Goal: Transaction & Acquisition: Purchase product/service

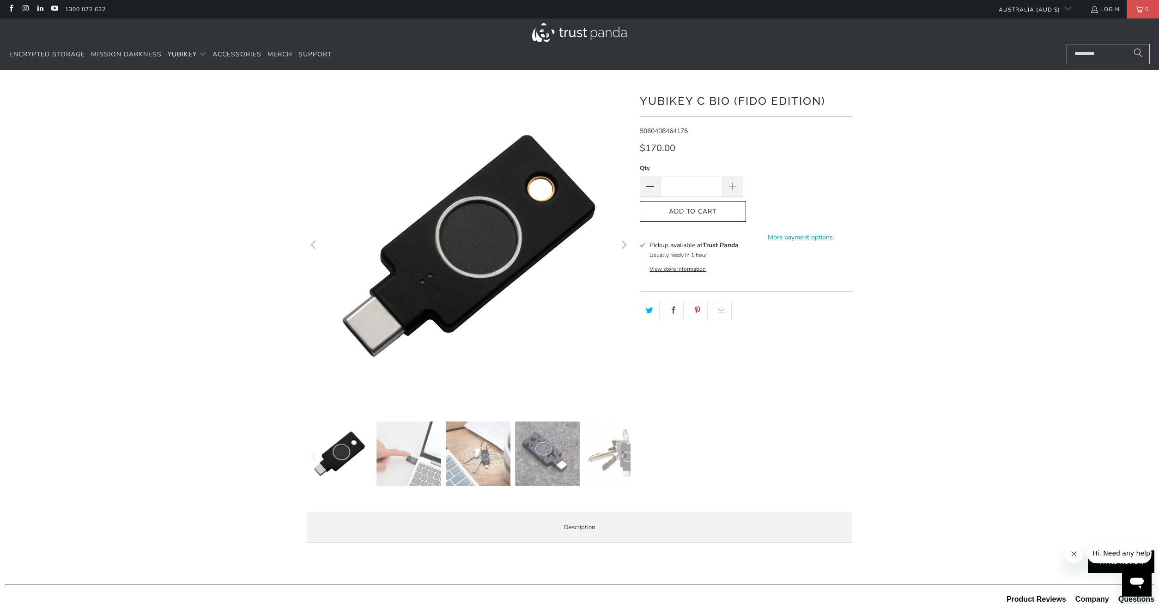
click at [1079, 454] on div at bounding box center [579, 317] width 1159 height 466
click at [735, 184] on span at bounding box center [733, 187] width 10 height 10
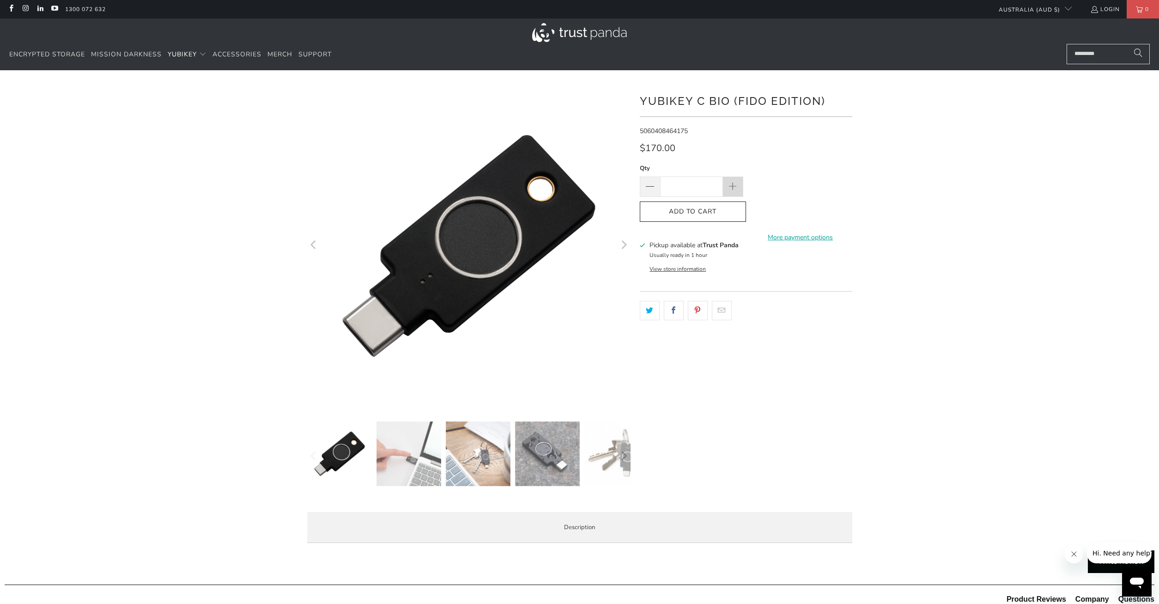
click at [735, 184] on span at bounding box center [733, 187] width 10 height 10
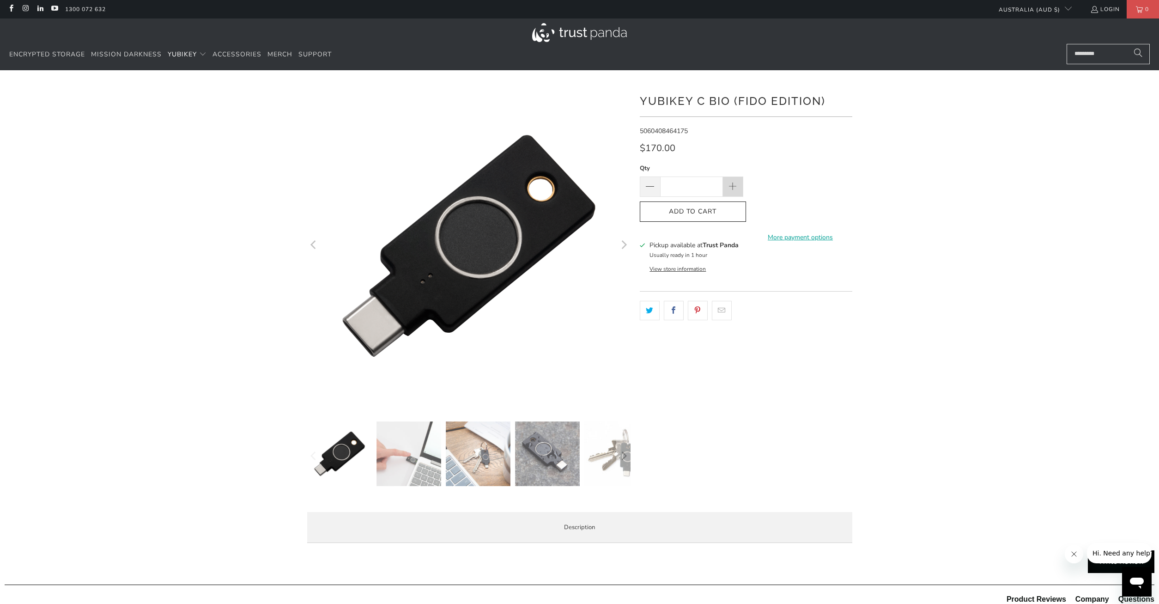
type input "**"
click at [940, 248] on div at bounding box center [579, 317] width 1159 height 466
click at [687, 213] on icon "button" at bounding box center [693, 211] width 15 height 15
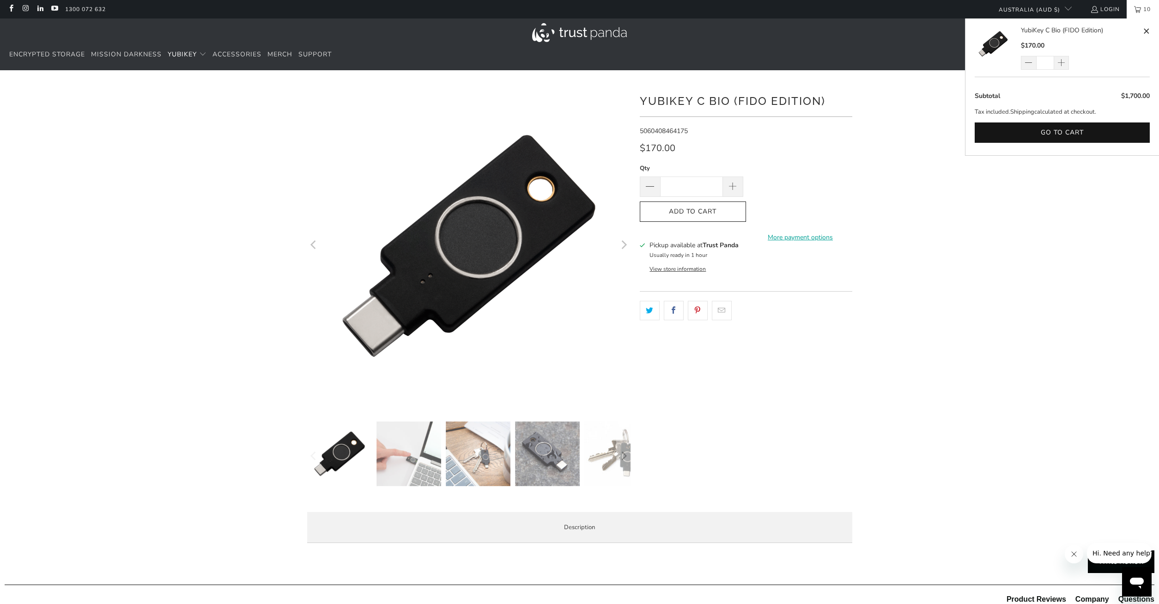
click at [1042, 263] on div at bounding box center [579, 317] width 1159 height 466
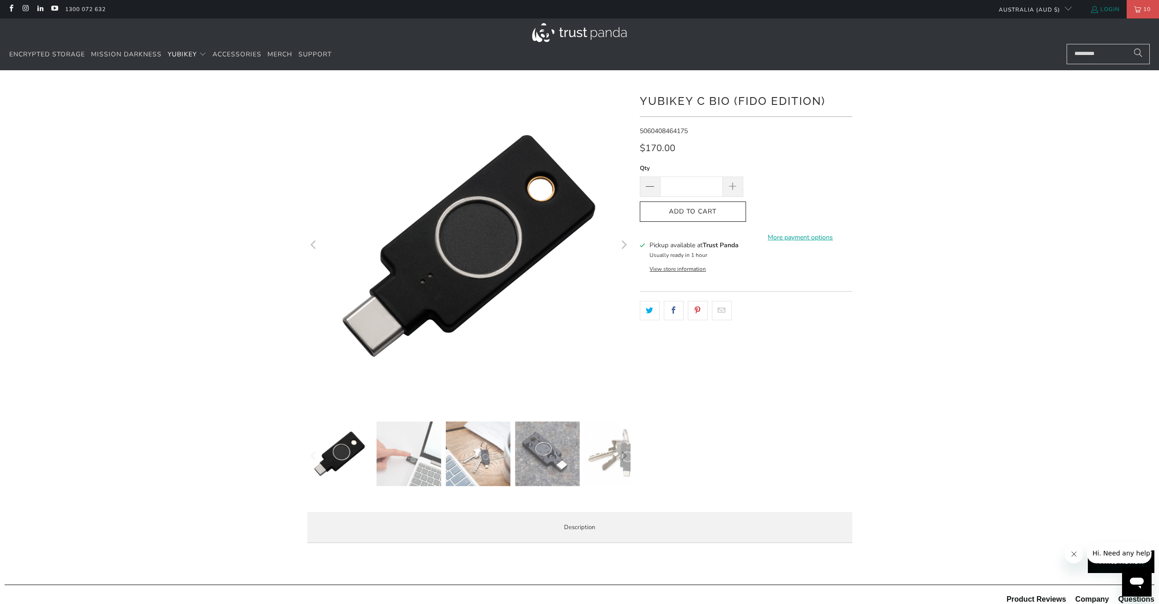
click at [1106, 10] on link "Login" at bounding box center [1106, 9] width 30 height 10
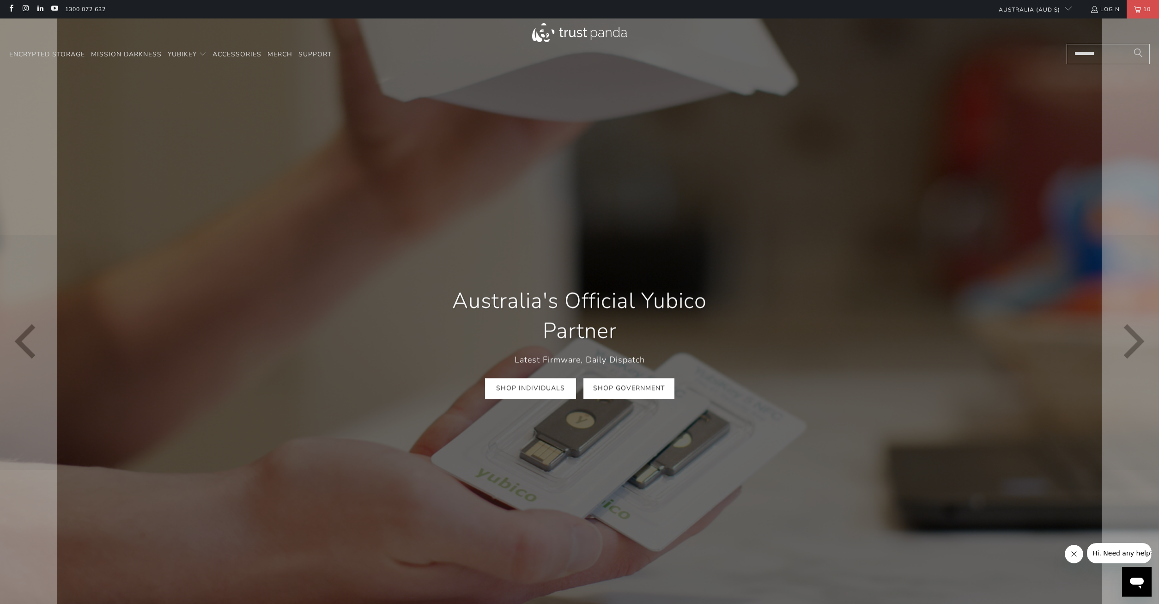
click at [628, 388] on link "Shop Government" at bounding box center [629, 388] width 91 height 21
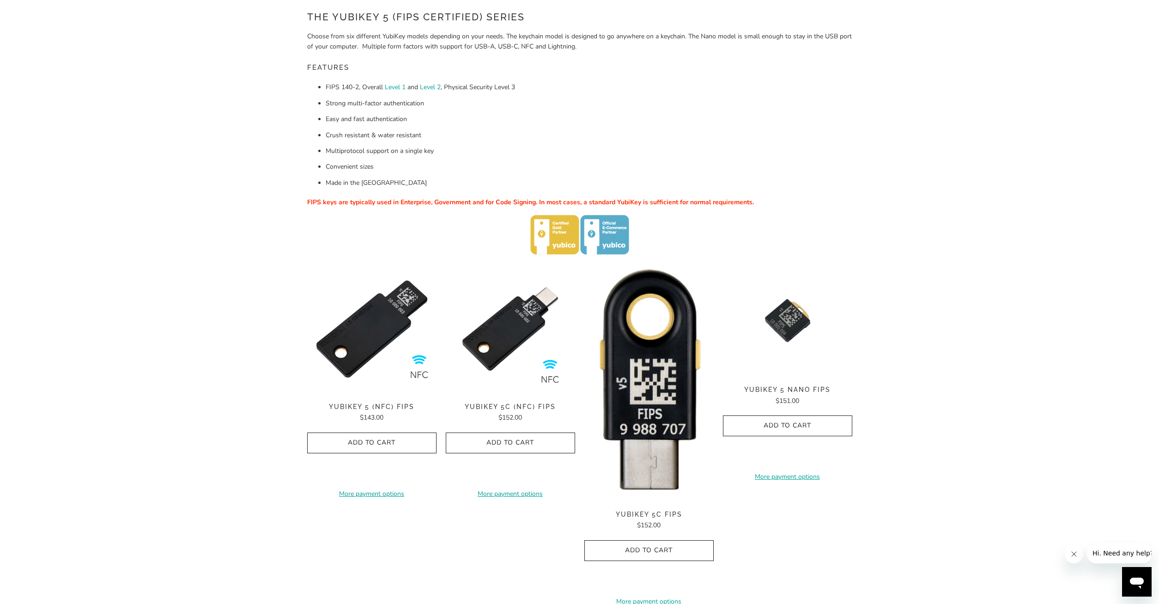
scroll to position [126, 0]
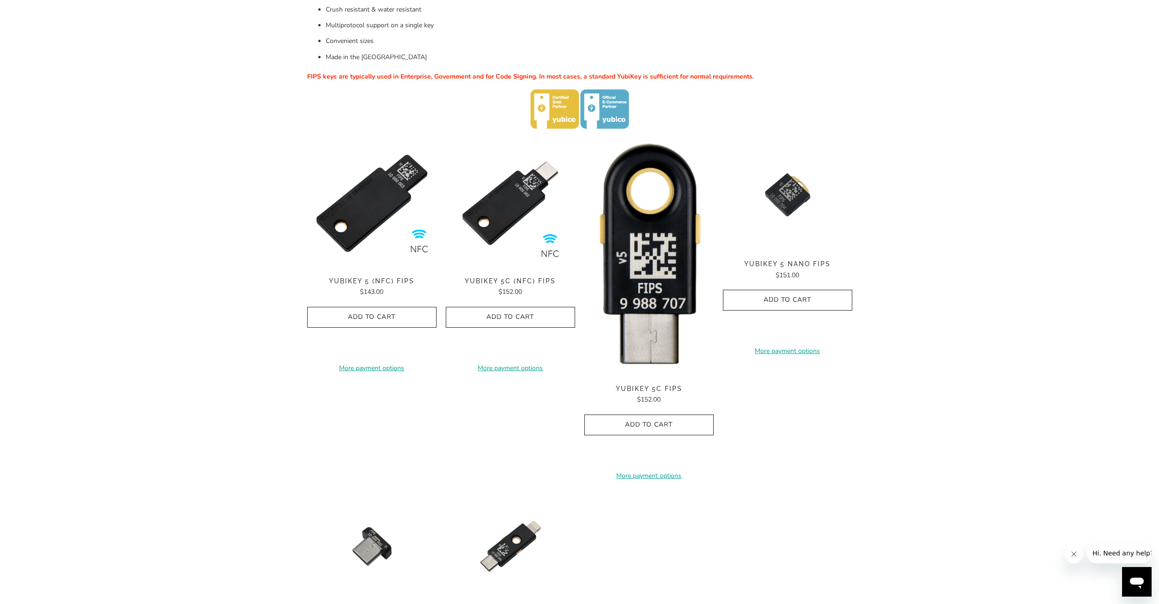
click at [252, 392] on div "Home / YubiKey for Government The YubiKey 5 (FIPS Certified) Series Choose from…" at bounding box center [579, 280] width 1159 height 890
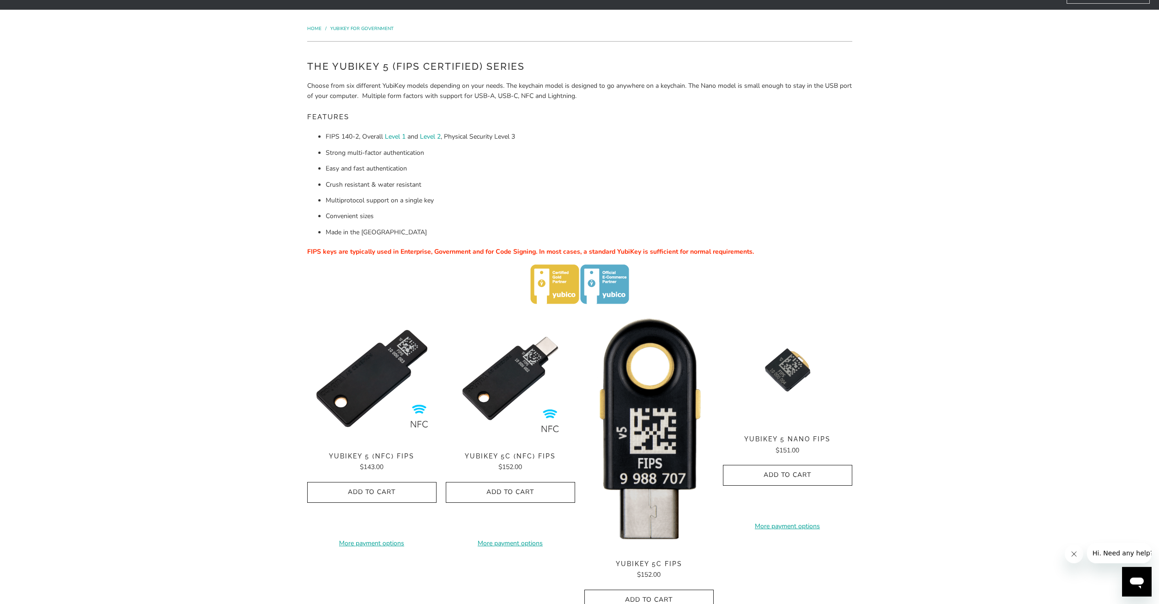
scroll to position [0, 0]
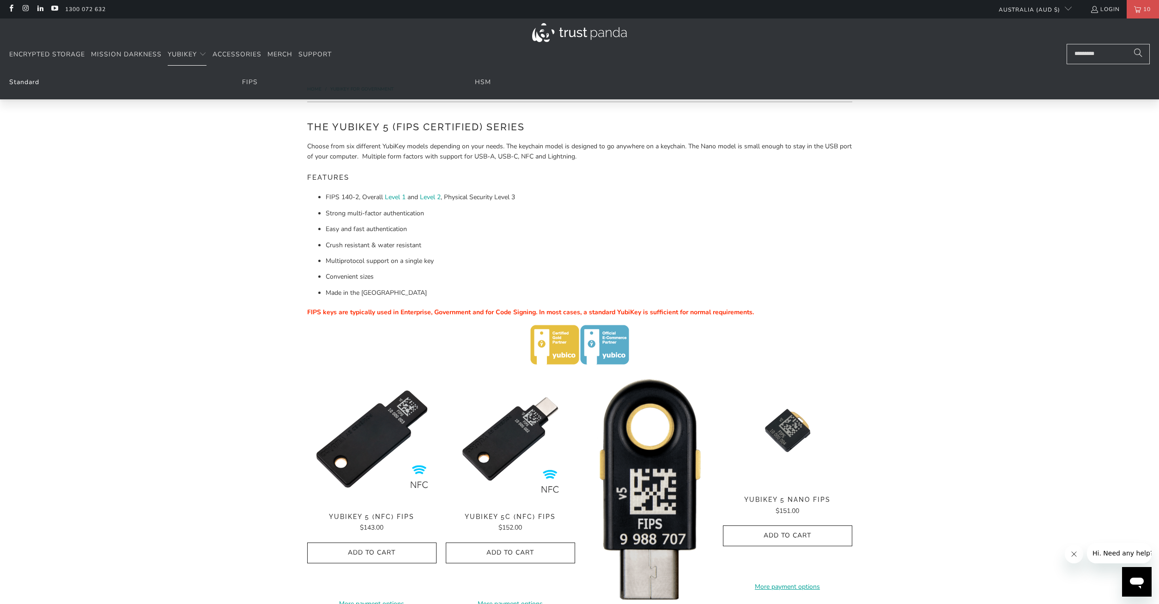
click at [20, 84] on link "Standard" at bounding box center [24, 82] width 30 height 9
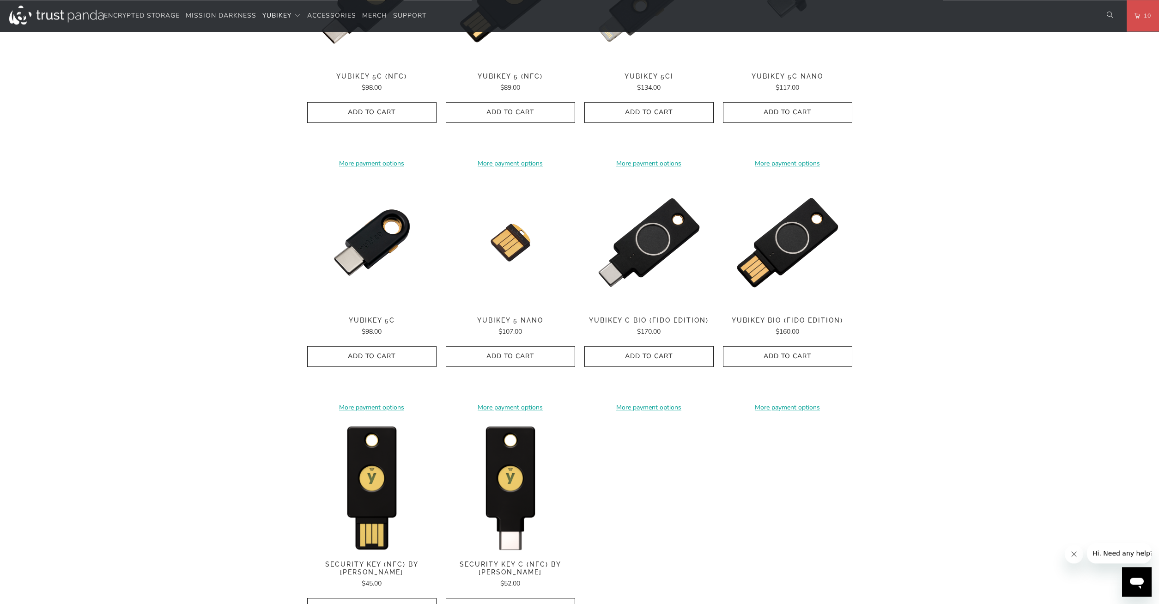
scroll to position [581, 0]
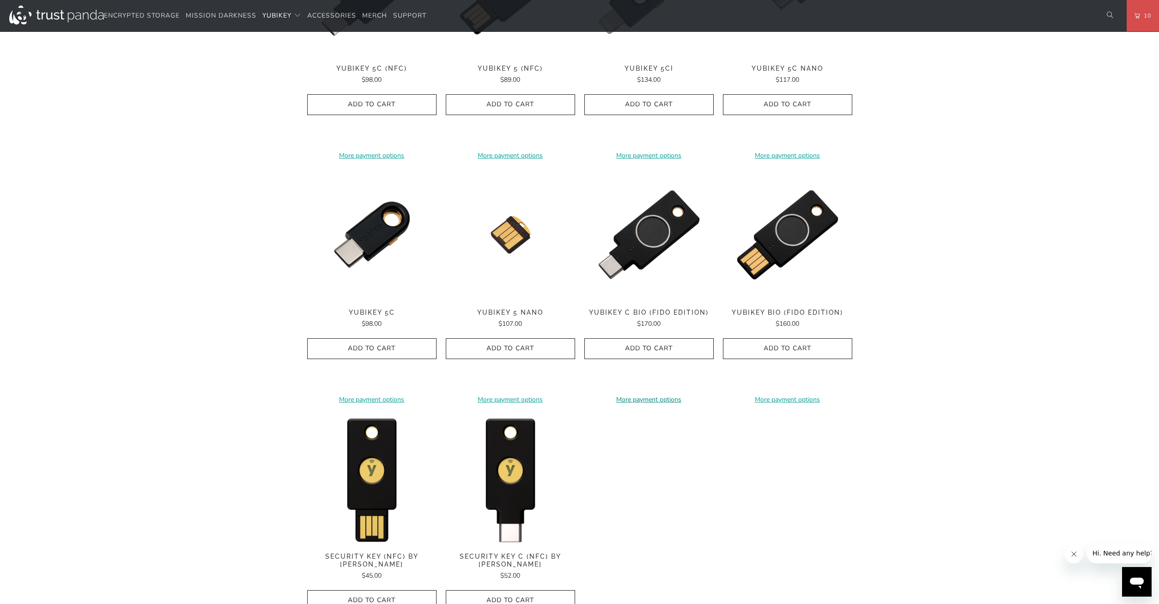
click at [649, 397] on link "More payment options" at bounding box center [649, 400] width 129 height 10
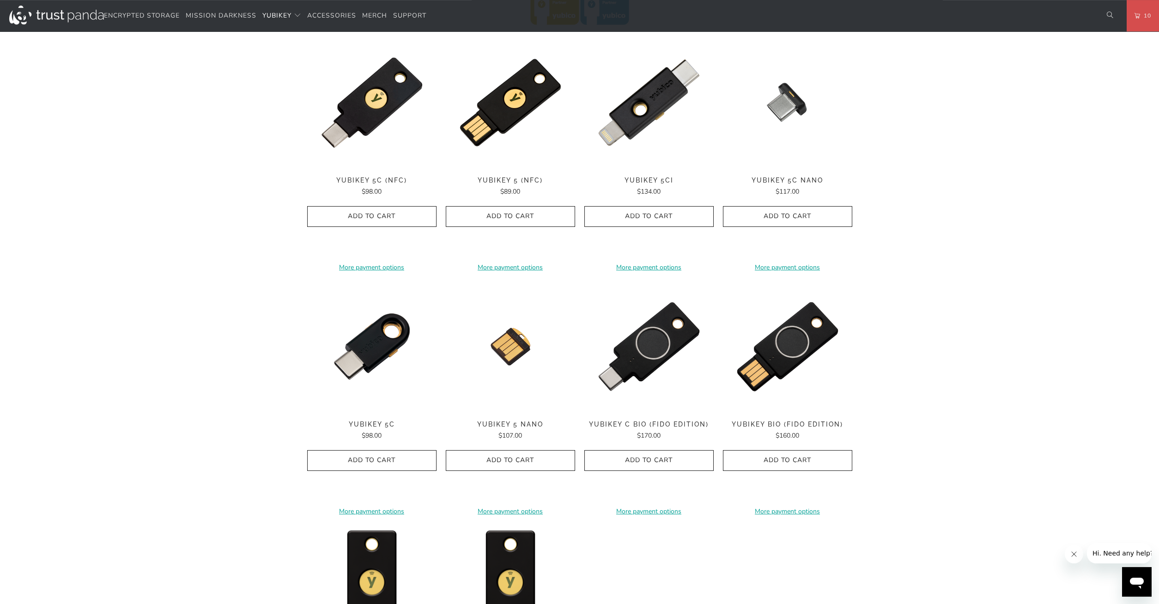
scroll to position [487, 0]
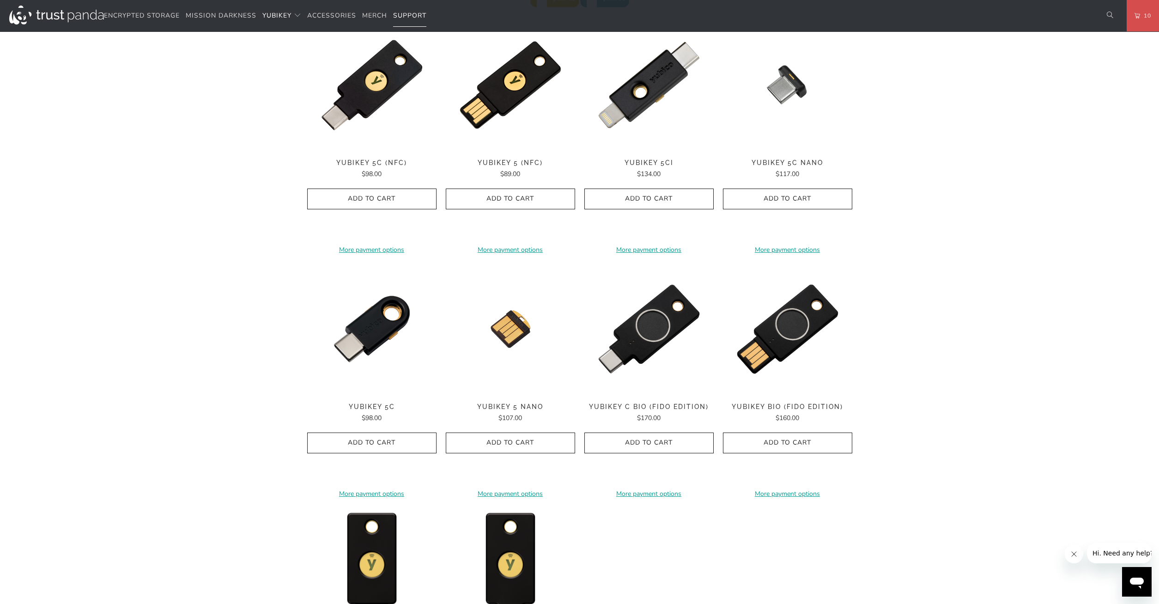
click at [405, 15] on span "Support" at bounding box center [409, 15] width 33 height 9
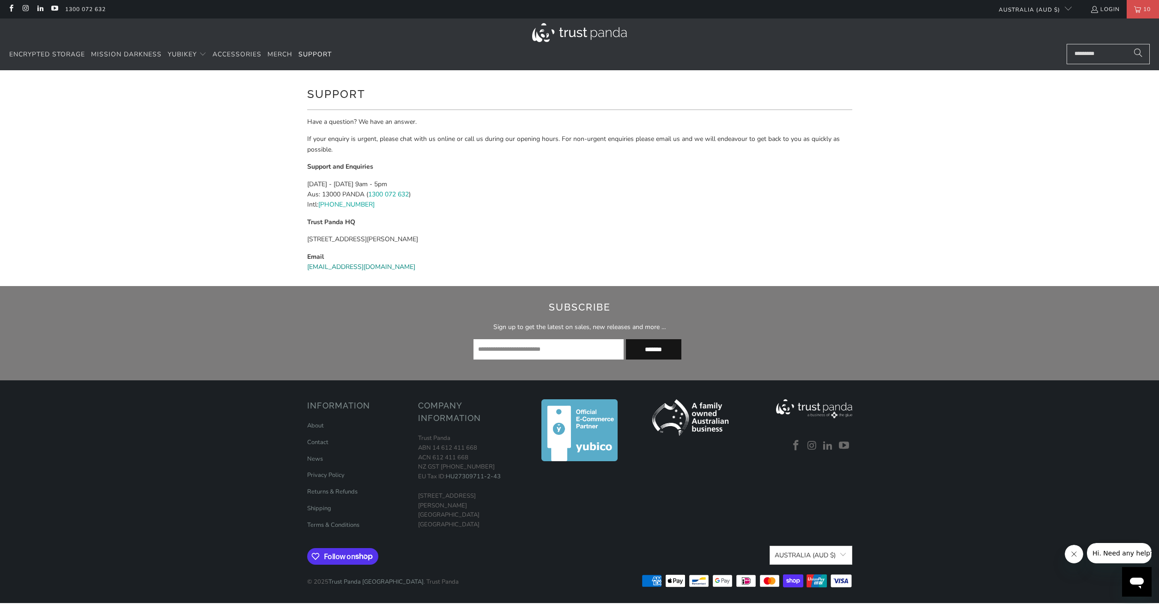
click at [344, 265] on link "support@trustpanda.com" at bounding box center [361, 266] width 108 height 9
click at [1113, 9] on link "Login" at bounding box center [1106, 9] width 30 height 10
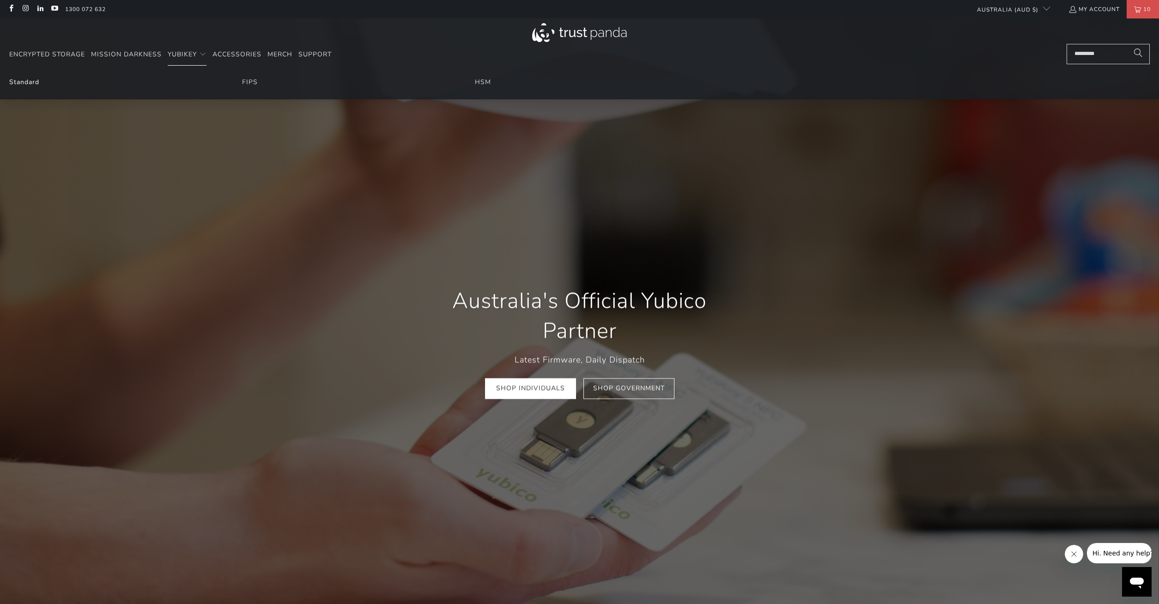
click at [18, 82] on link "Standard" at bounding box center [24, 82] width 30 height 9
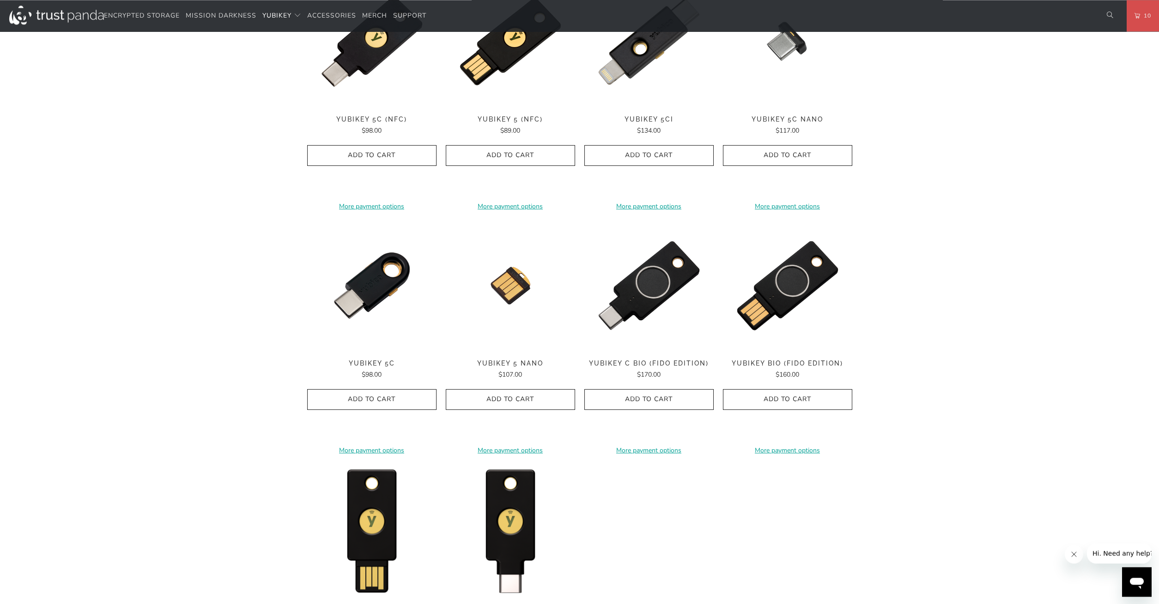
scroll to position [534, 0]
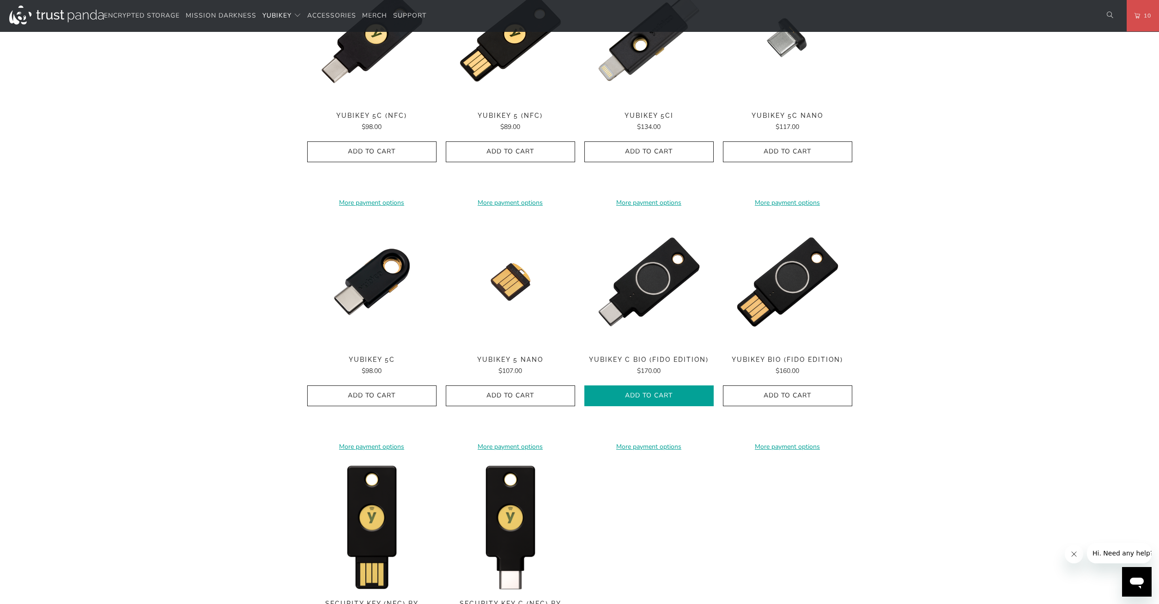
click at [649, 396] on icon "button" at bounding box center [649, 396] width 15 height 15
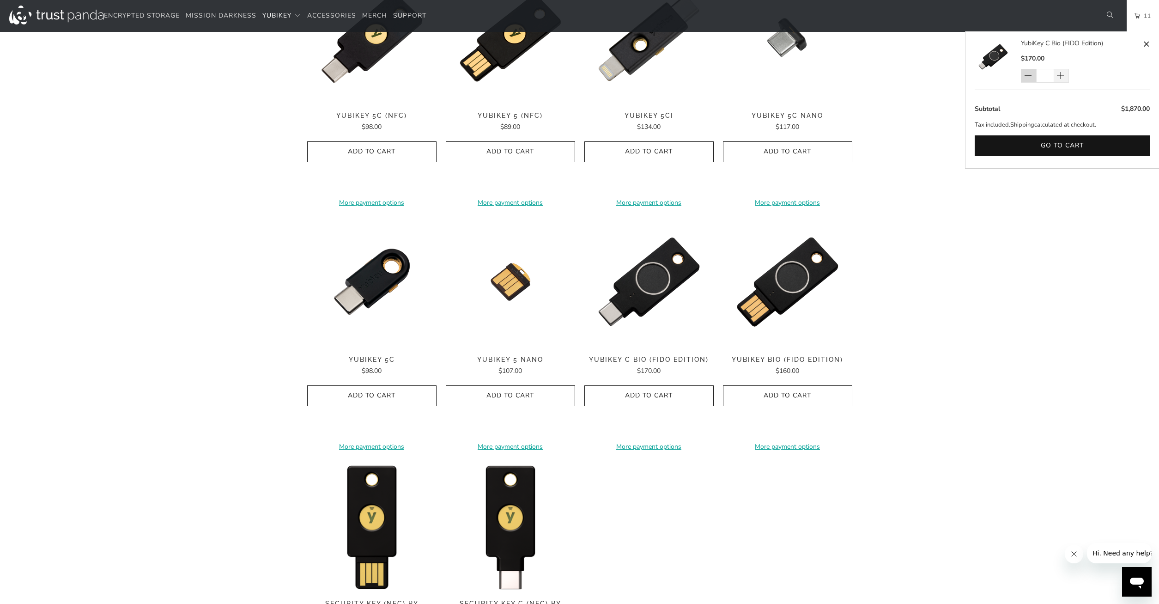
click at [1032, 78] on span at bounding box center [1028, 76] width 9 height 9
type input "**"
click at [1061, 146] on button "Go to cart" at bounding box center [1062, 145] width 175 height 21
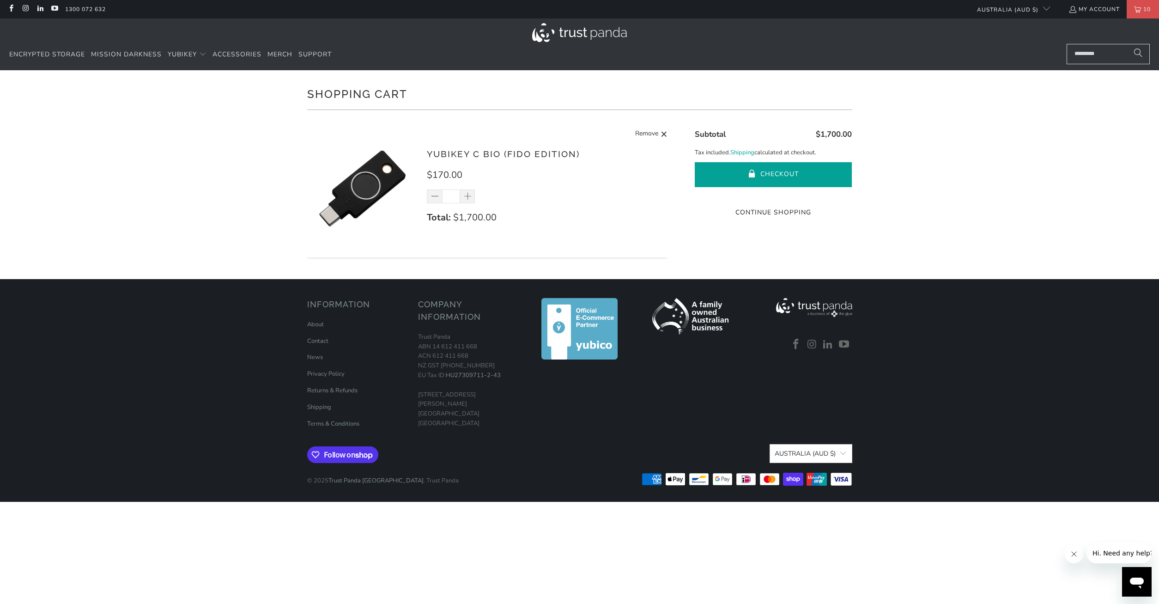
click at [780, 175] on button "Checkout" at bounding box center [773, 174] width 157 height 25
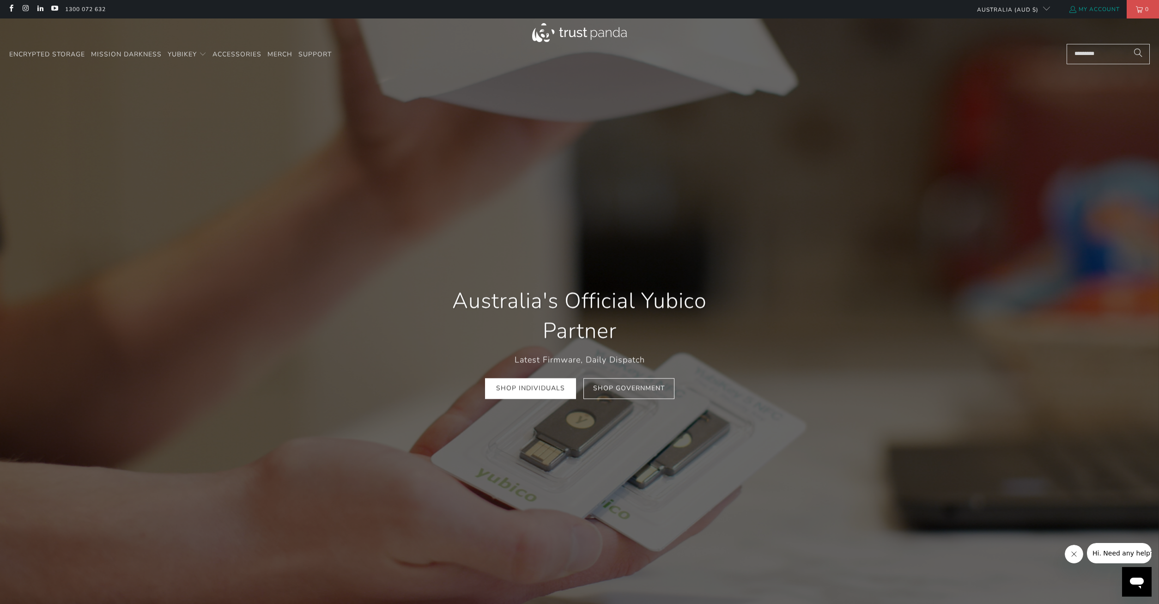
click at [1102, 10] on link "My Account" at bounding box center [1094, 9] width 51 height 10
